Goal: Information Seeking & Learning: Find contact information

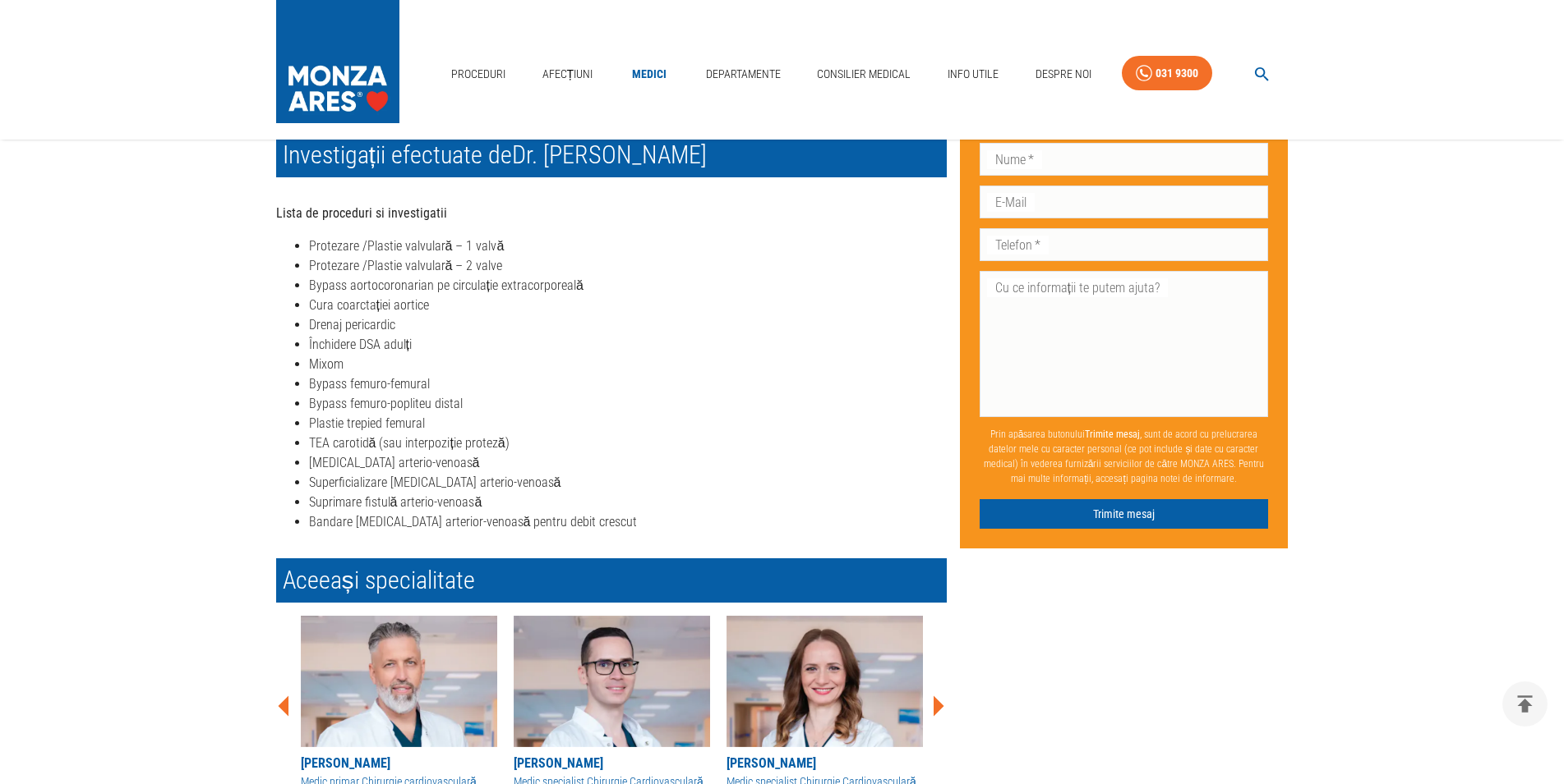
scroll to position [418, 0]
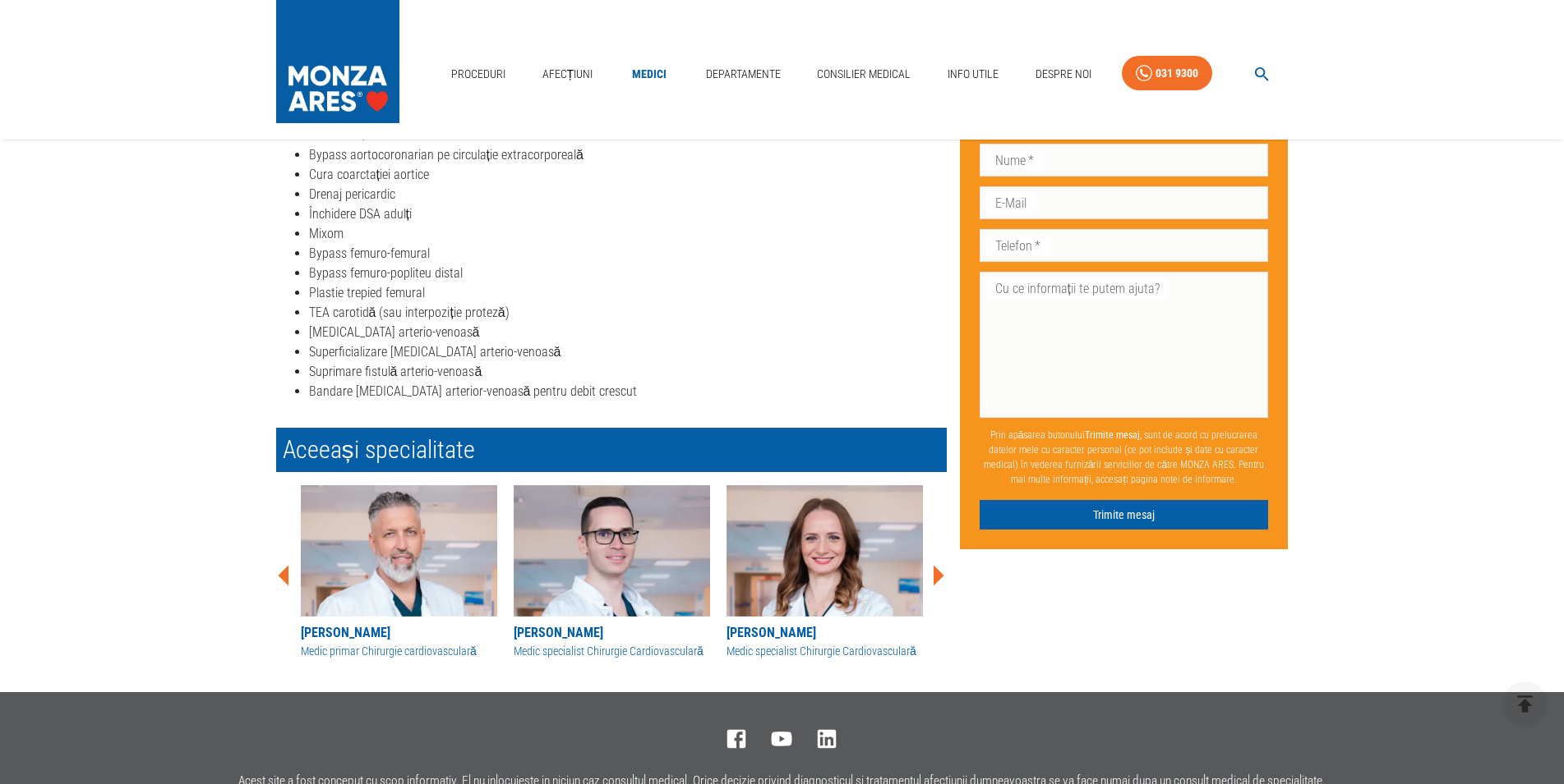
click at [353, 640] on div "[PERSON_NAME]" at bounding box center [399, 633] width 197 height 20
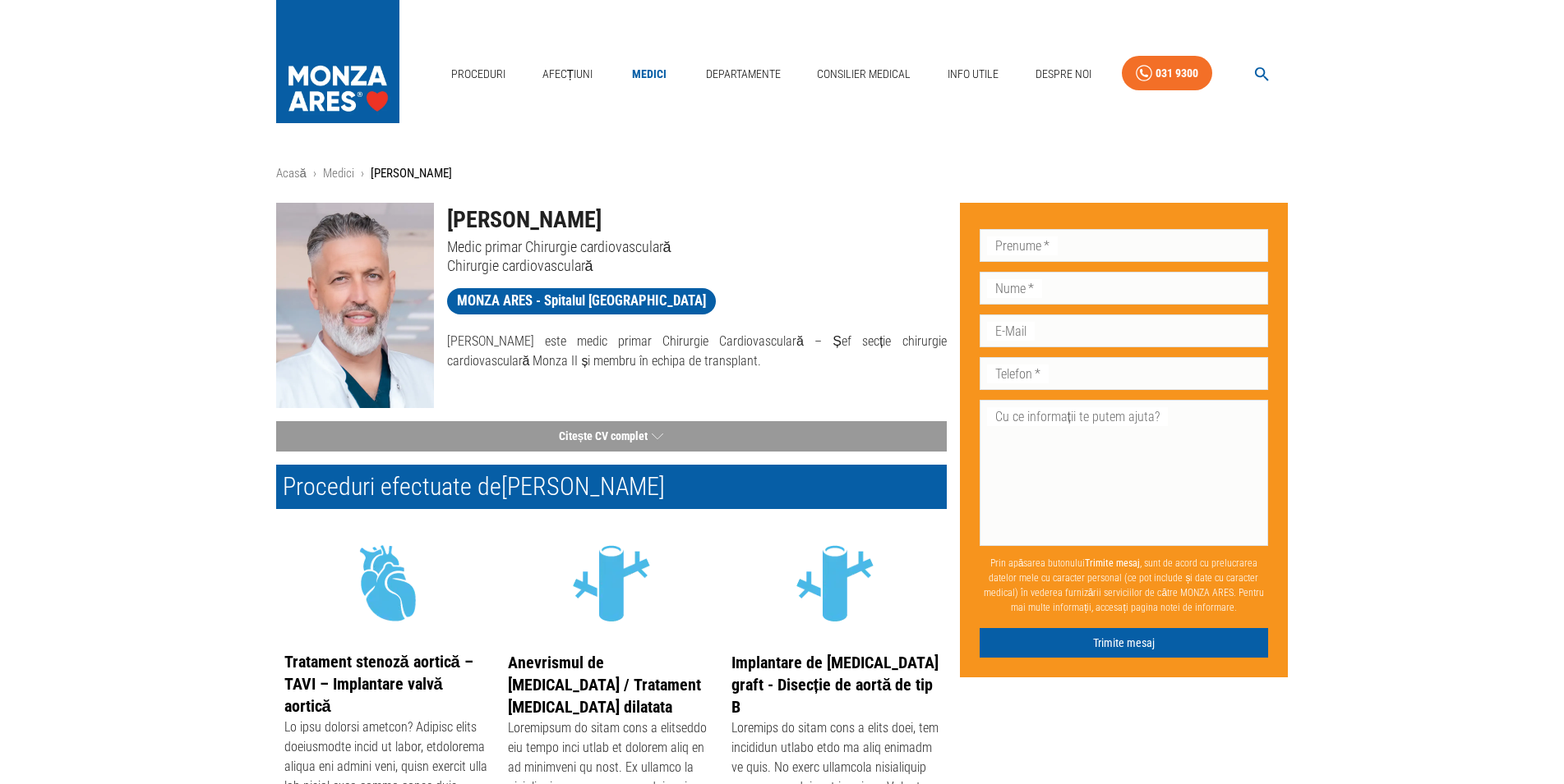
scroll to position [418, 0]
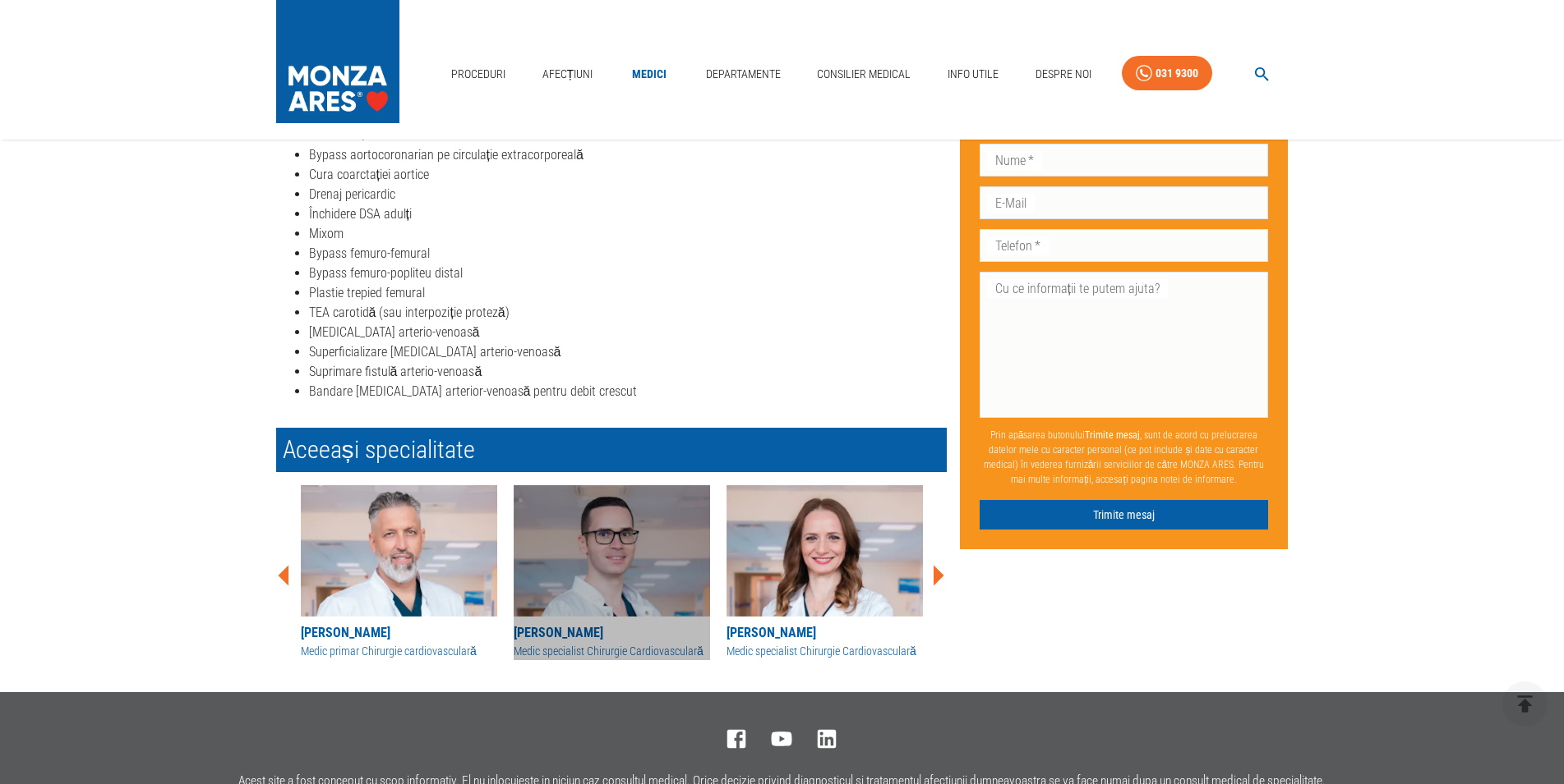
click at [568, 643] on div "[PERSON_NAME]" at bounding box center [612, 633] width 197 height 20
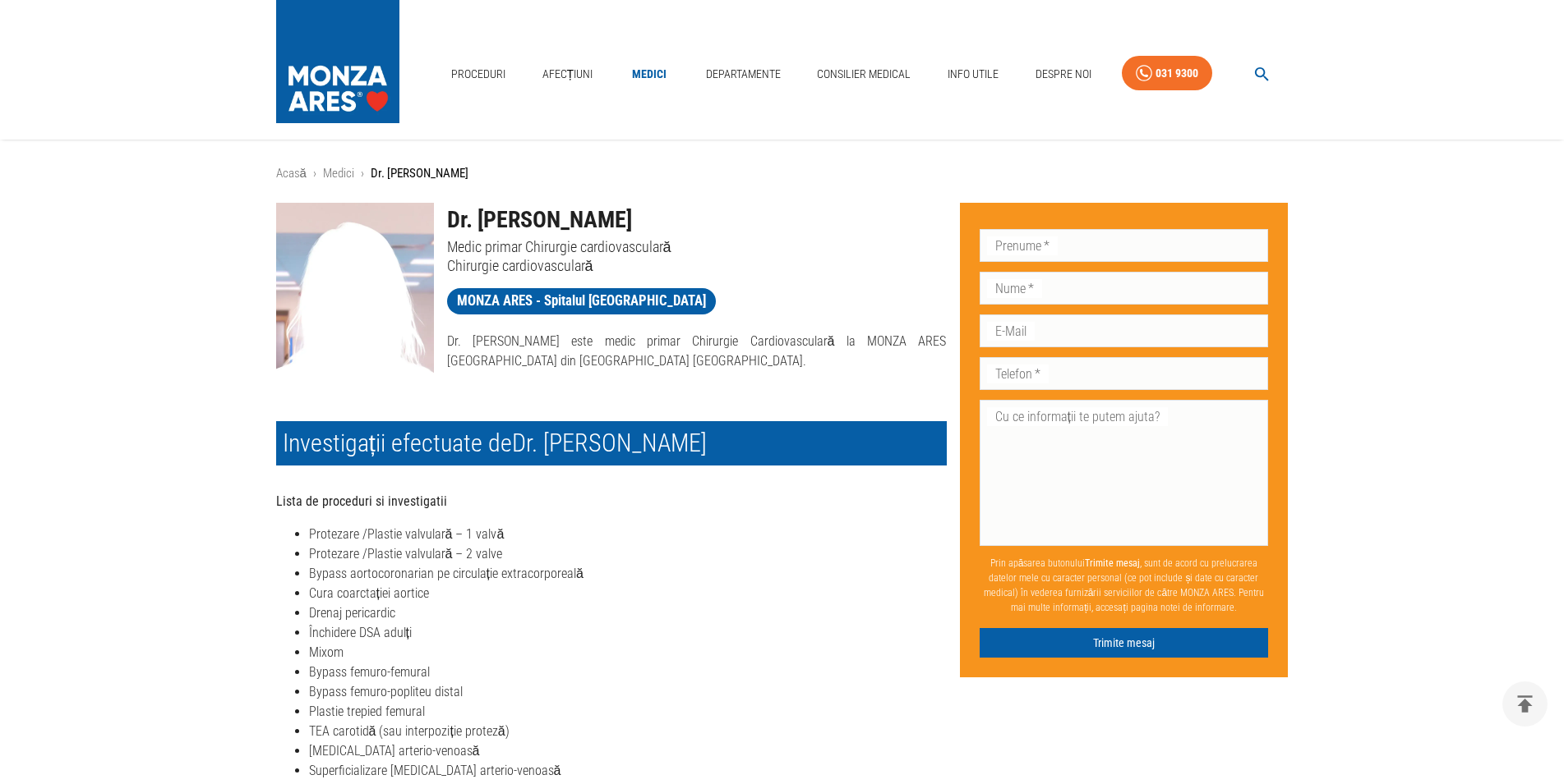
scroll to position [418, 0]
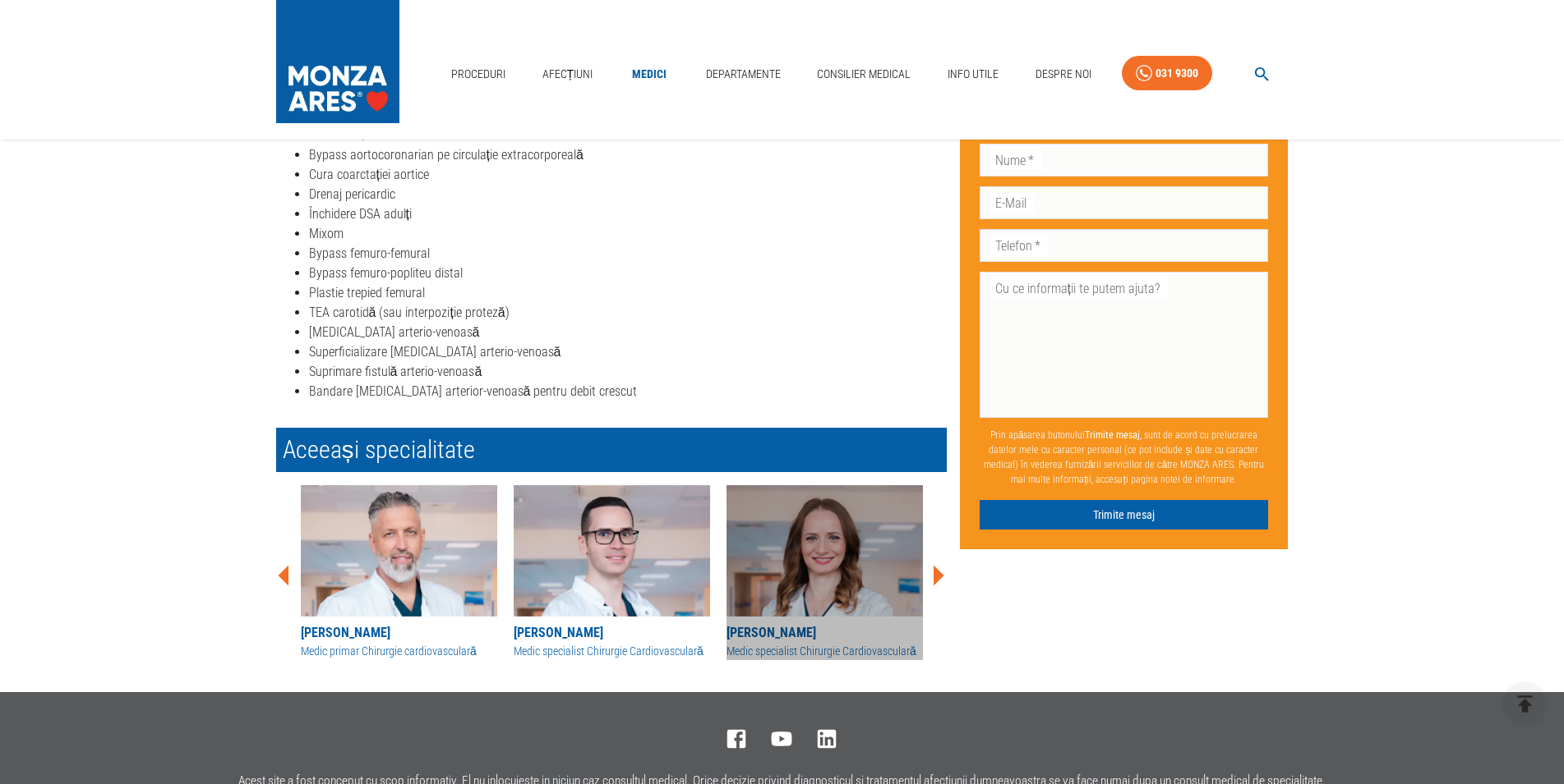
click at [795, 643] on div "[PERSON_NAME]" at bounding box center [825, 633] width 197 height 20
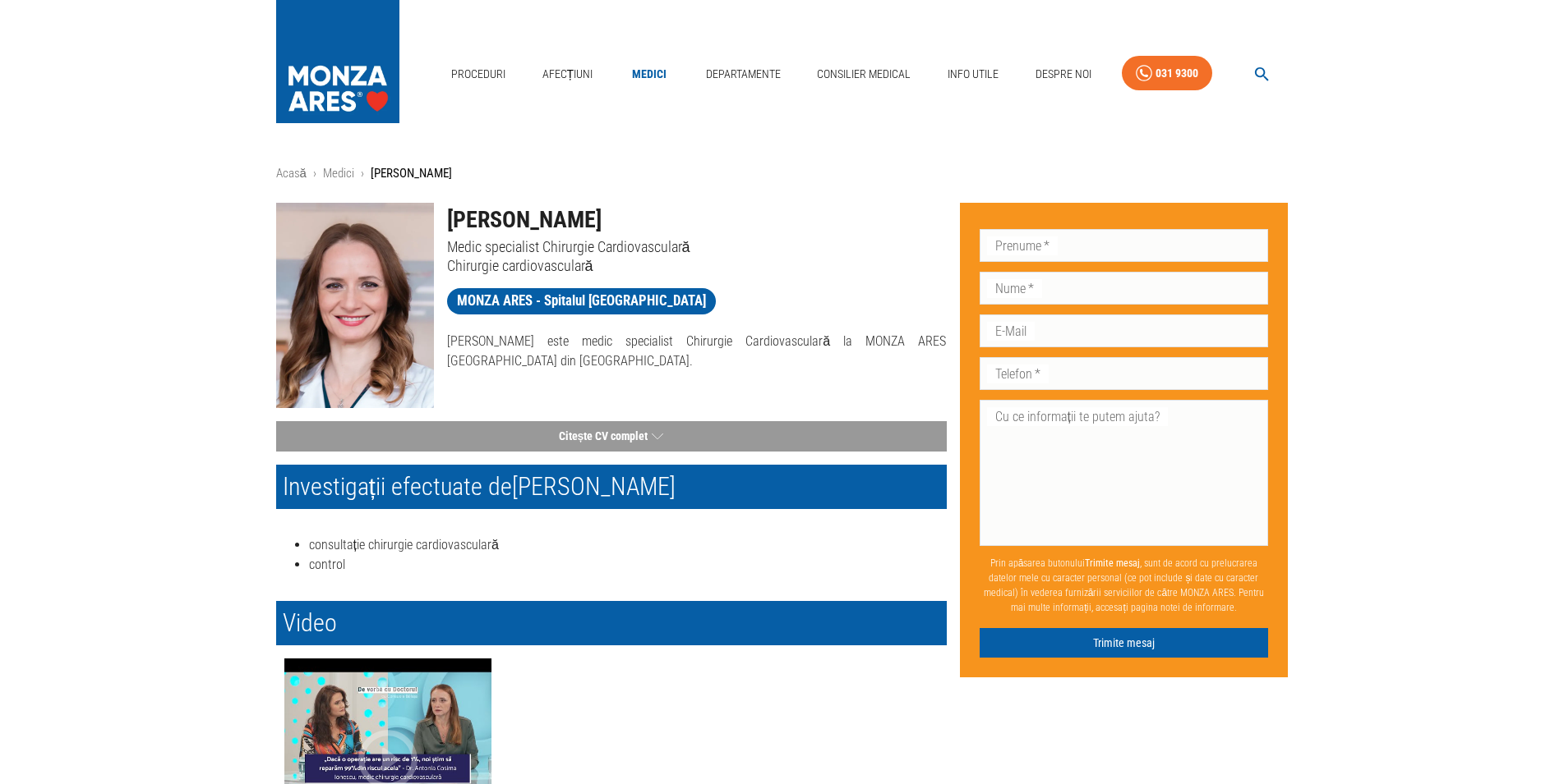
scroll to position [335, 0]
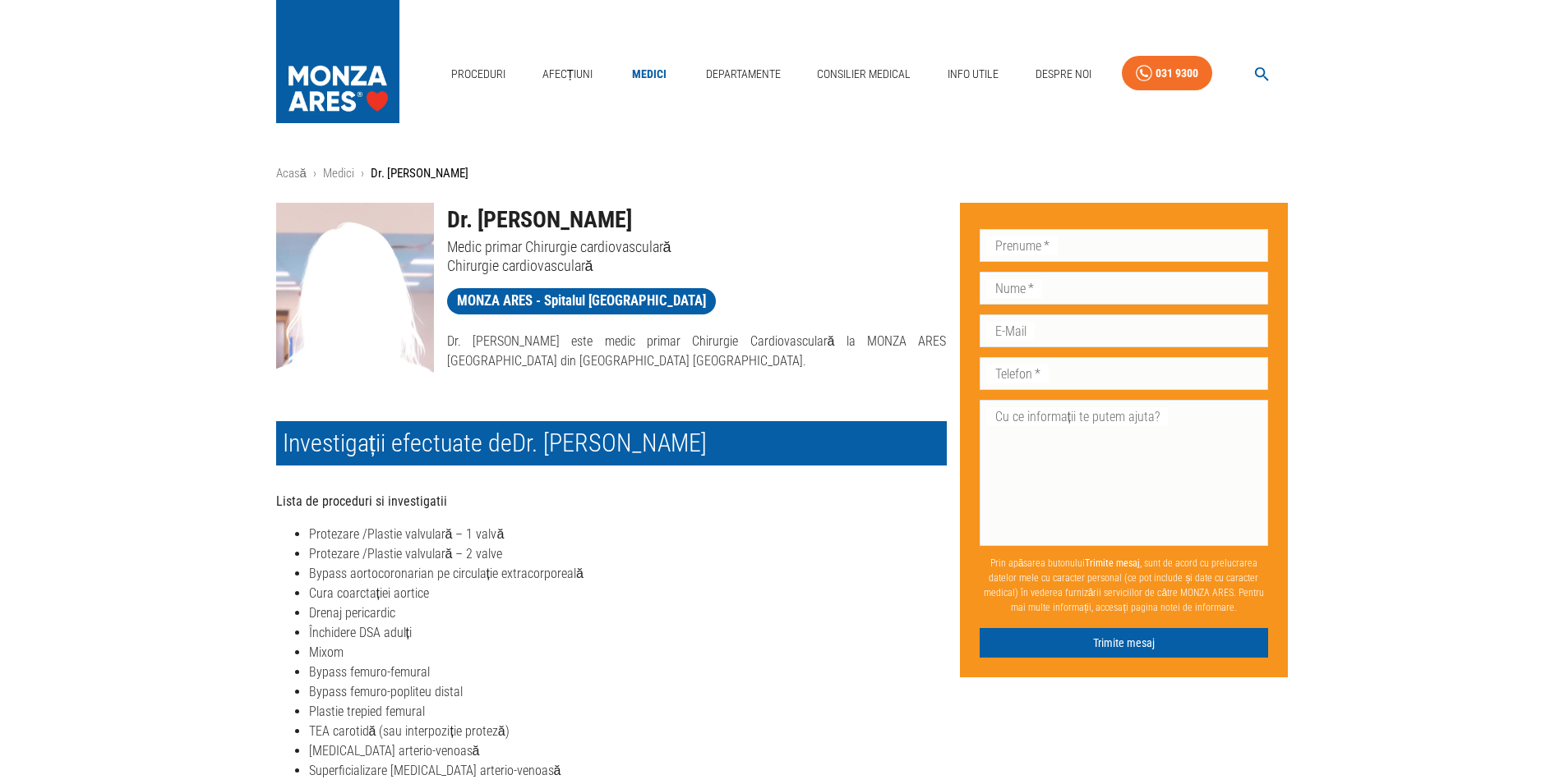
drag, startPoint x: 715, startPoint y: 223, endPoint x: 444, endPoint y: 210, distance: 271.3
click at [444, 210] on div "Dr. [PERSON_NAME] Medic primar Chirurgie cardiovasculară Chirurgie cardiovascul…" at bounding box center [690, 232] width 513 height 85
copy h1 "Dr. [PERSON_NAME]"
